Goal: Task Accomplishment & Management: Manage account settings

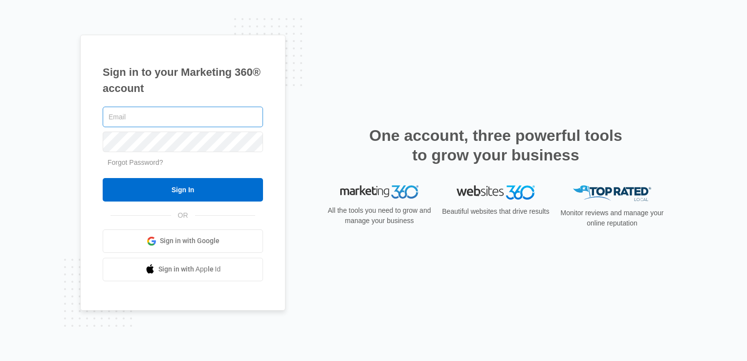
type input "[PERSON_NAME][EMAIL_ADDRESS][DOMAIN_NAME]"
click at [146, 114] on input "[PERSON_NAME][EMAIL_ADDRESS][DOMAIN_NAME]" at bounding box center [183, 117] width 160 height 21
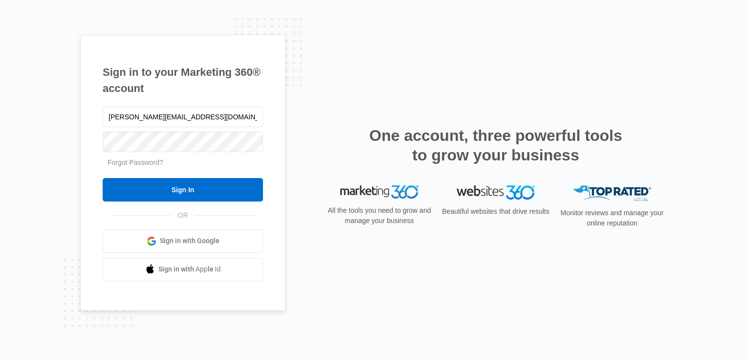
click at [50, 175] on div "Sign in to your Marketing 360® account [PERSON_NAME][EMAIL_ADDRESS][DOMAIN_NAME…" at bounding box center [373, 180] width 747 height 361
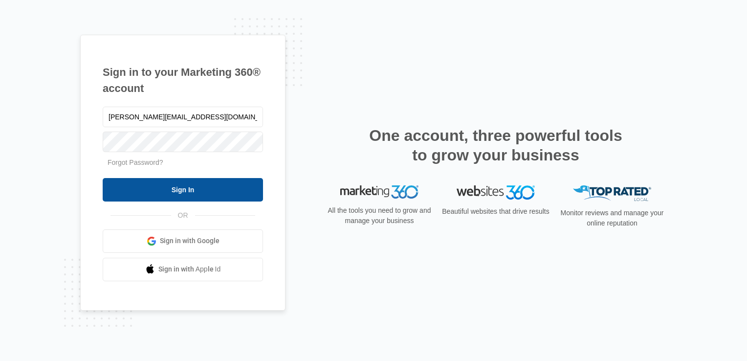
click at [186, 193] on input "Sign In" at bounding box center [183, 189] width 160 height 23
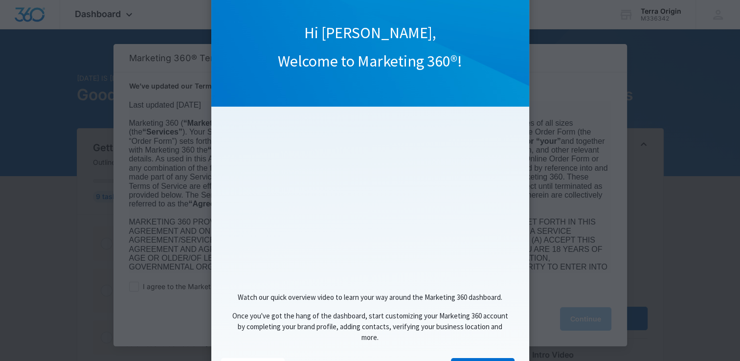
scroll to position [81, 0]
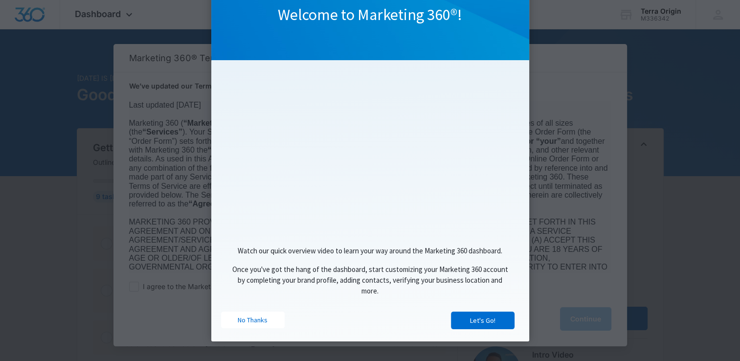
click at [479, 321] on link "Let's Go!" at bounding box center [483, 321] width 64 height 18
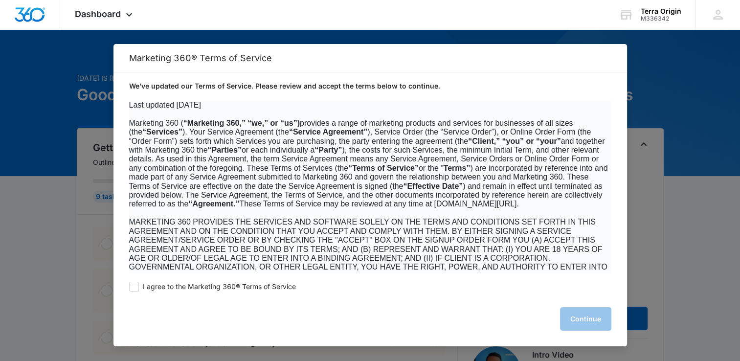
scroll to position [0, 0]
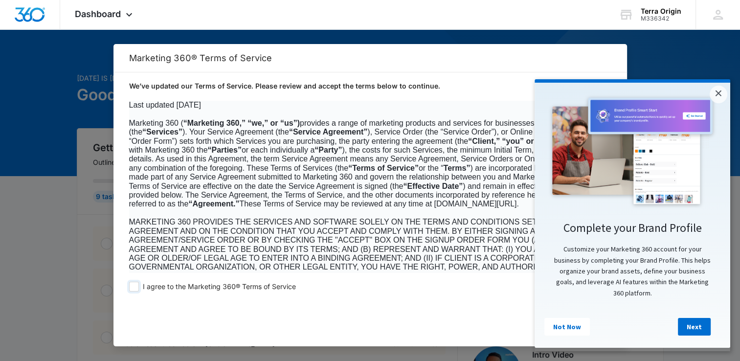
click at [132, 288] on span at bounding box center [134, 287] width 10 height 10
click at [132, 288] on input "I agree to the Marketing 360® Terms of Service" at bounding box center [134, 287] width 10 height 10
checkbox input "true"
click at [725, 88] on link "×" at bounding box center [719, 95] width 18 height 18
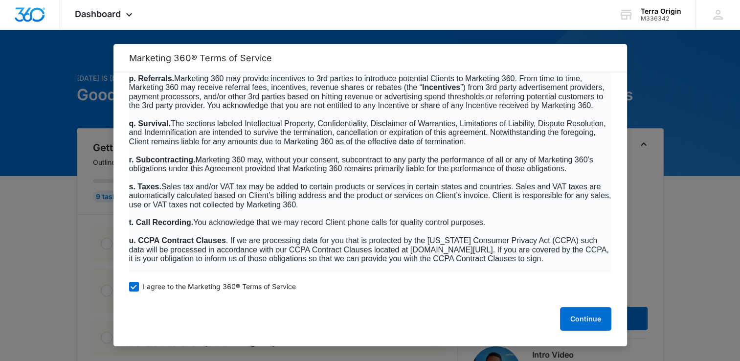
scroll to position [6344, 0]
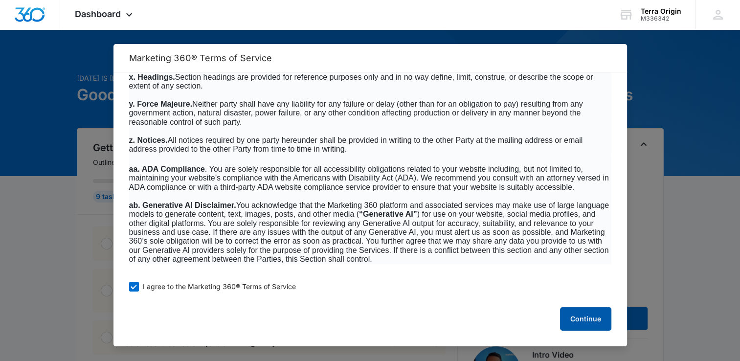
click at [588, 320] on button "Continue" at bounding box center [585, 318] width 51 height 23
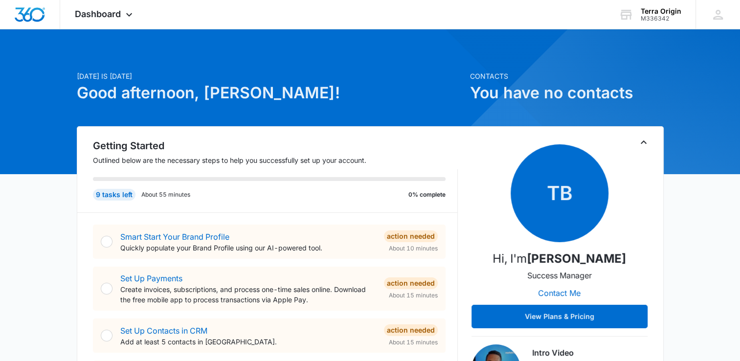
scroll to position [0, 0]
